Goal: Task Accomplishment & Management: Manage account settings

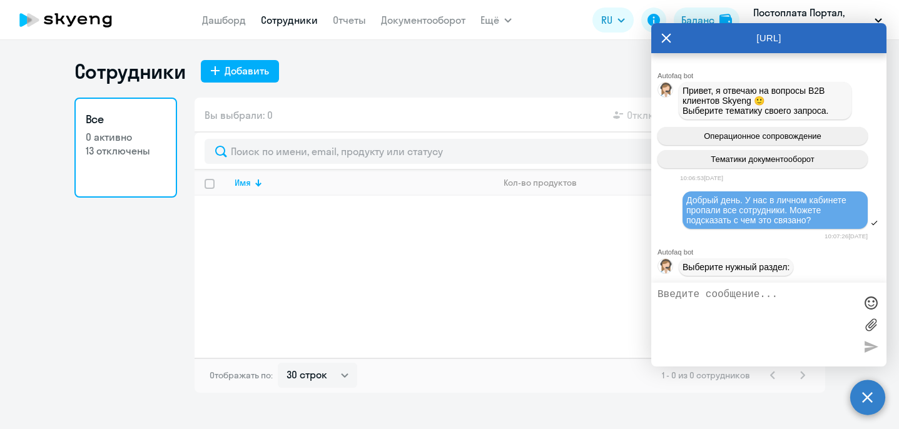
select select "30"
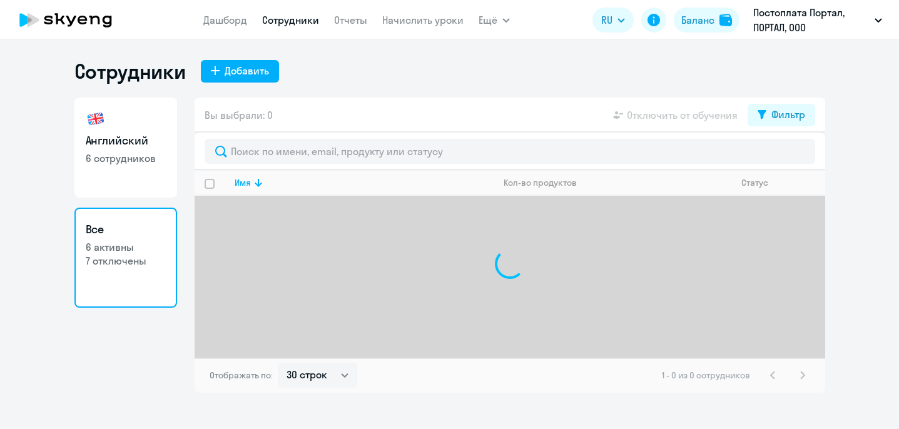
select select "30"
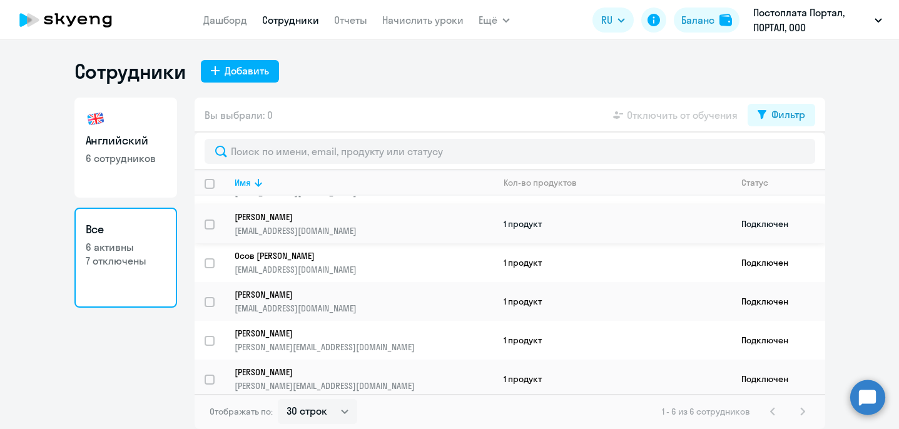
scroll to position [29, 0]
click at [445, 19] on link "Начислить уроки" at bounding box center [422, 20] width 81 height 13
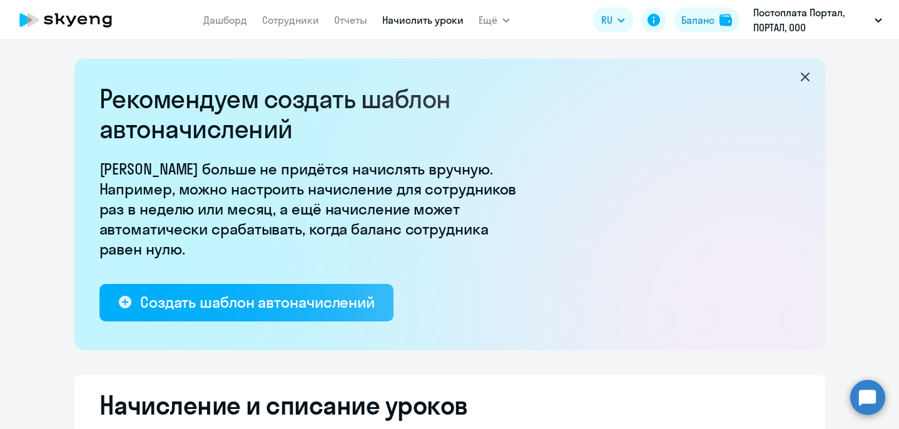
select select "10"
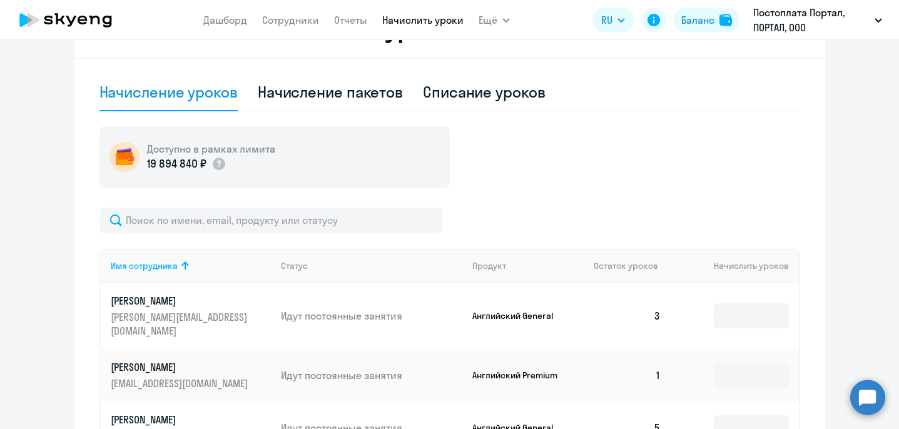
scroll to position [547, 0]
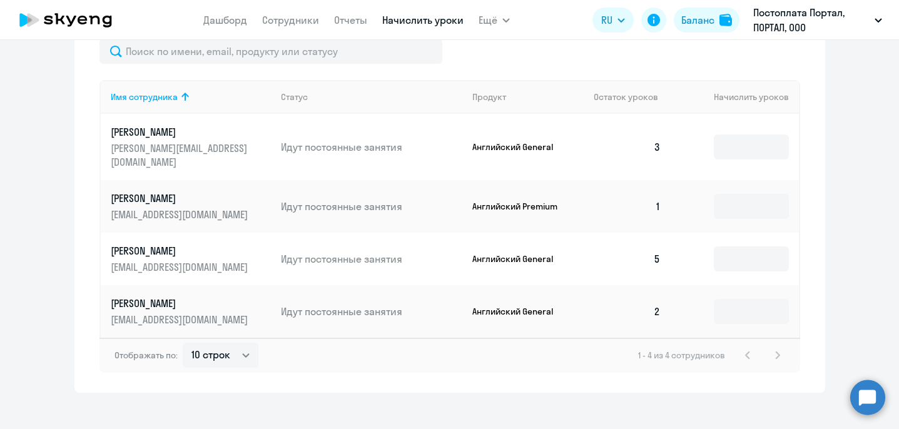
click at [857, 396] on circle at bounding box center [867, 397] width 35 height 35
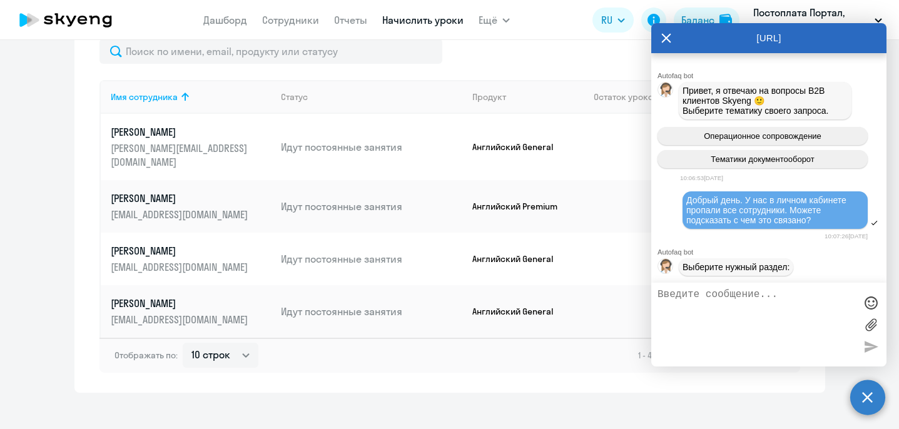
scroll to position [2423, 0]
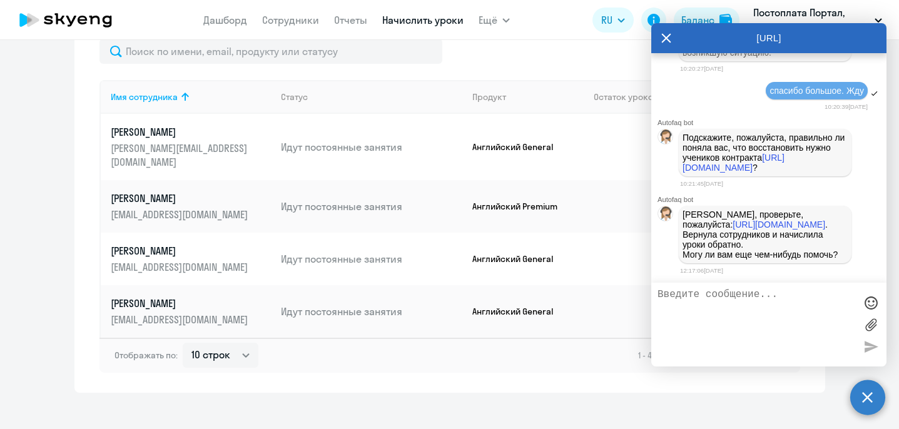
click at [705, 308] on textarea at bounding box center [757, 324] width 198 height 71
type textarea "Спасибо большое."
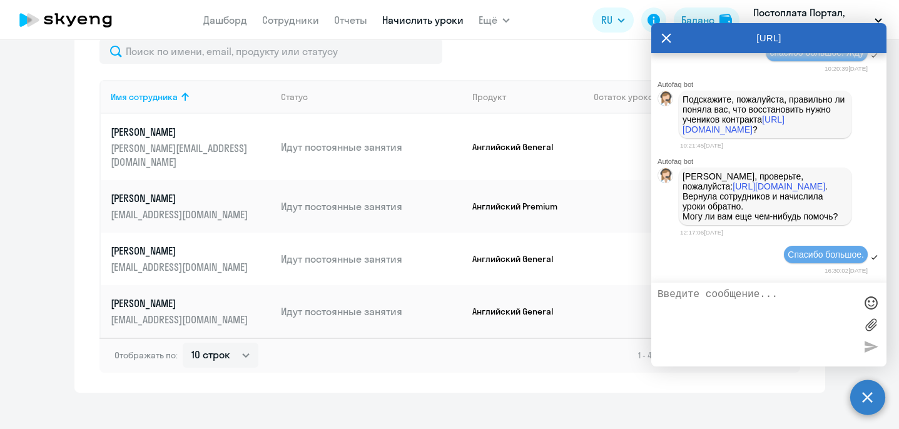
scroll to position [2462, 0]
